Goal: Navigation & Orientation: Understand site structure

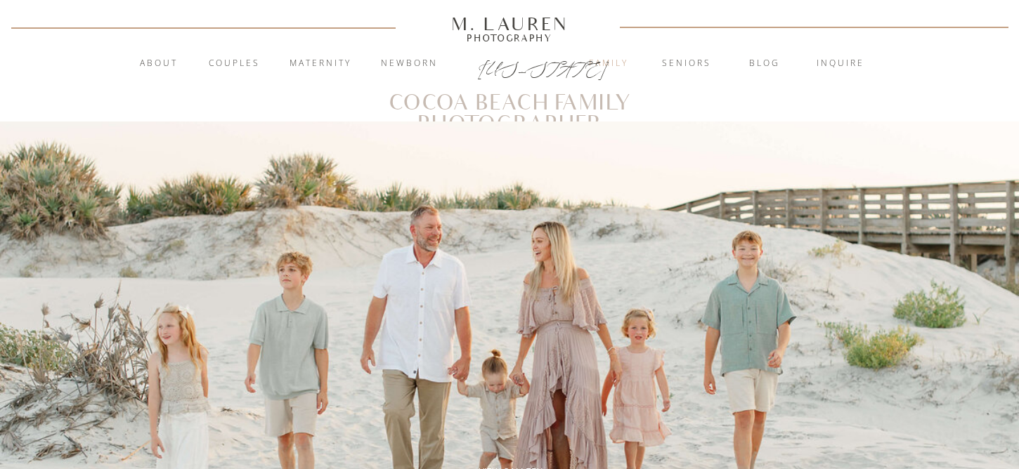
click at [625, 67] on nav "Family" at bounding box center [609, 64] width 76 height 14
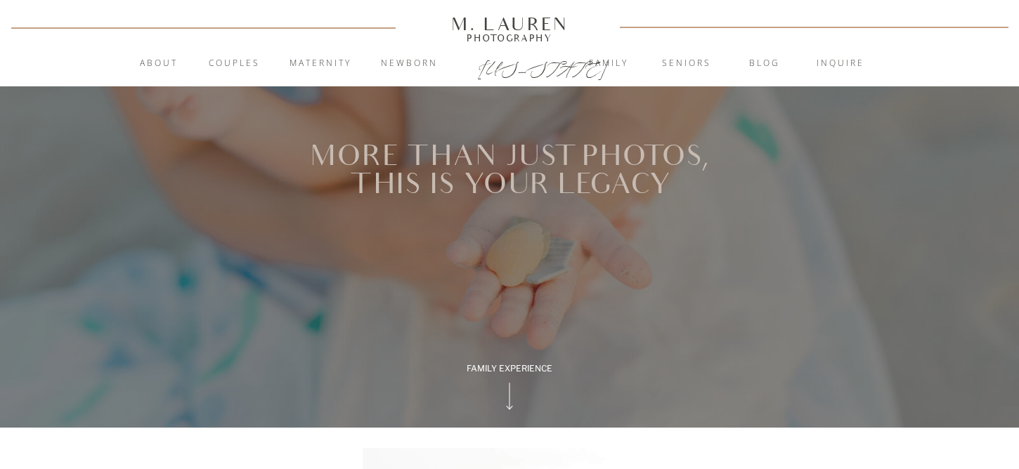
click at [144, 63] on nav "About" at bounding box center [158, 64] width 54 height 14
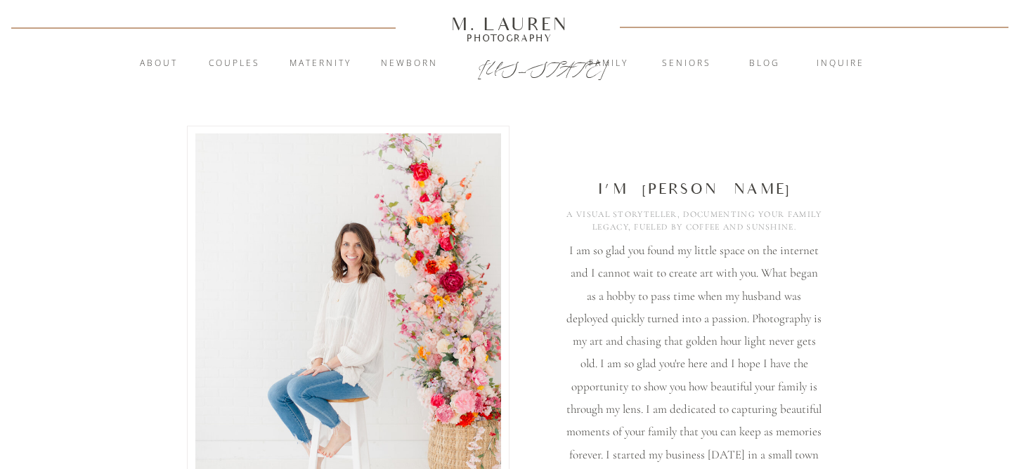
click at [480, 30] on div "M. Lauren" at bounding box center [509, 23] width 201 height 15
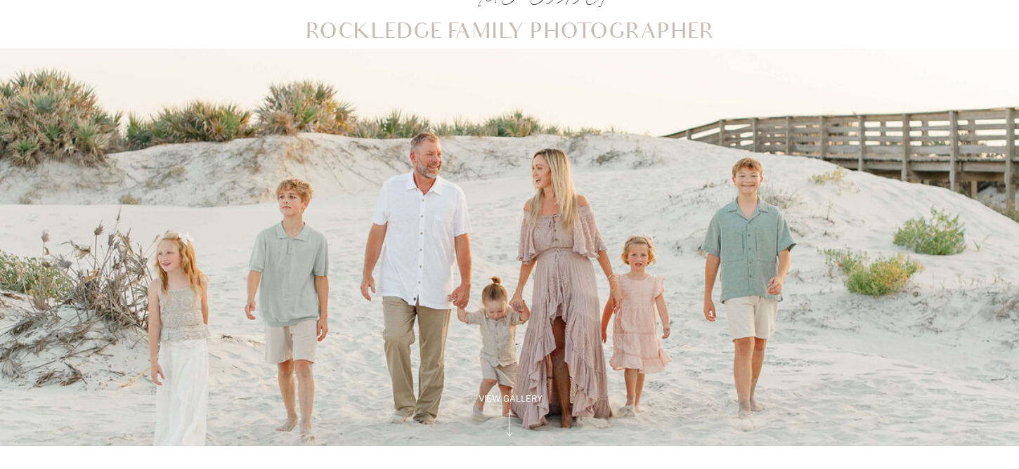
scroll to position [74, 0]
